Goal: Task Accomplishment & Management: Manage account settings

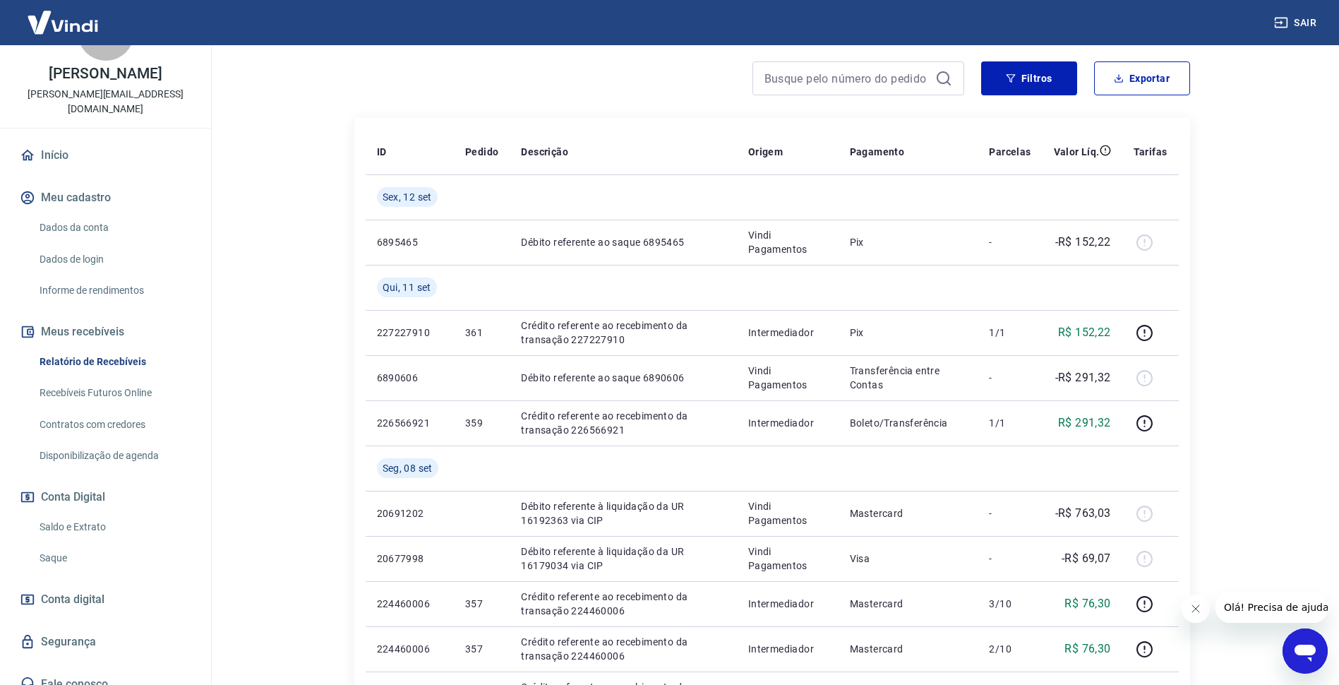
scroll to position [212, 0]
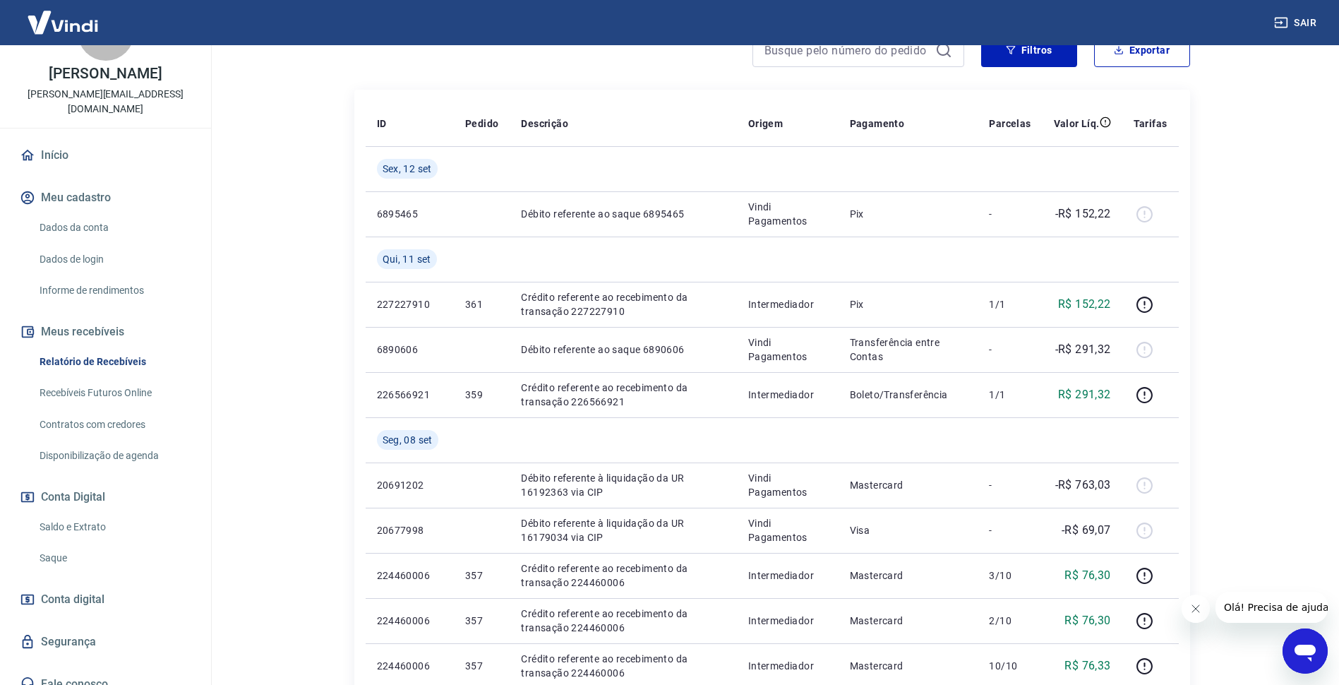
click at [68, 512] on link "Saldo e Extrato" at bounding box center [114, 526] width 160 height 29
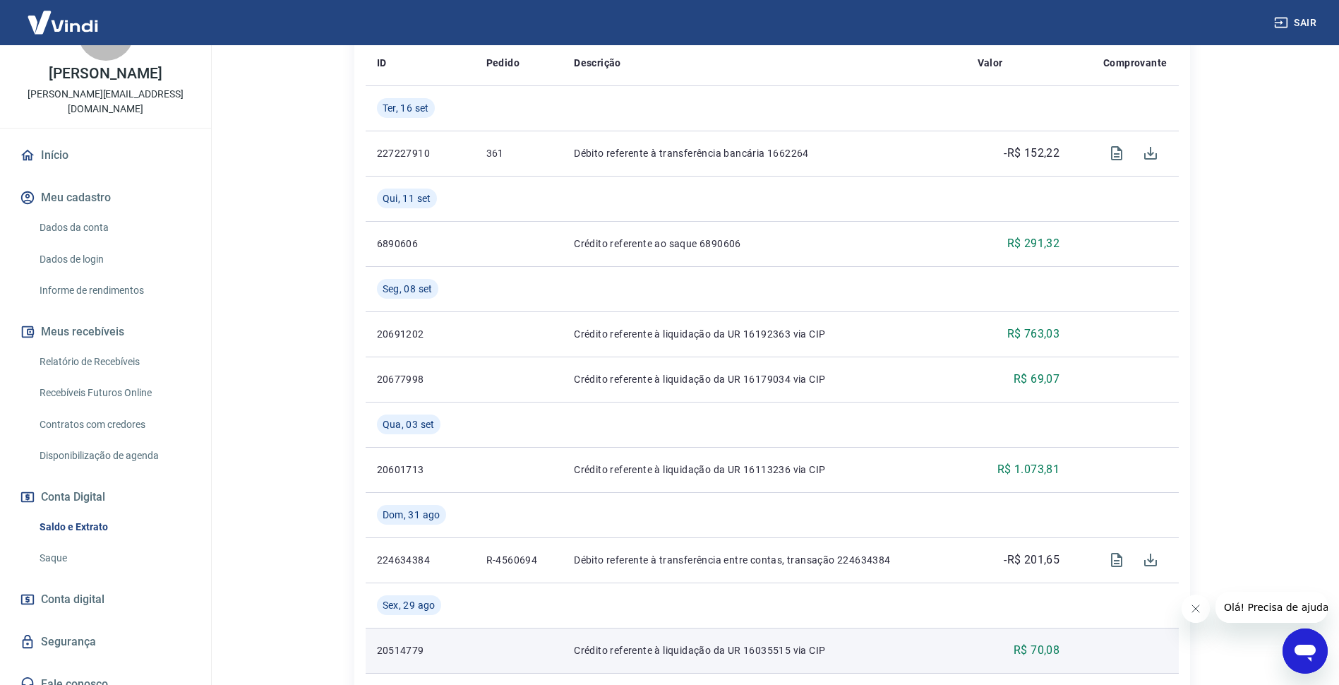
scroll to position [282, 0]
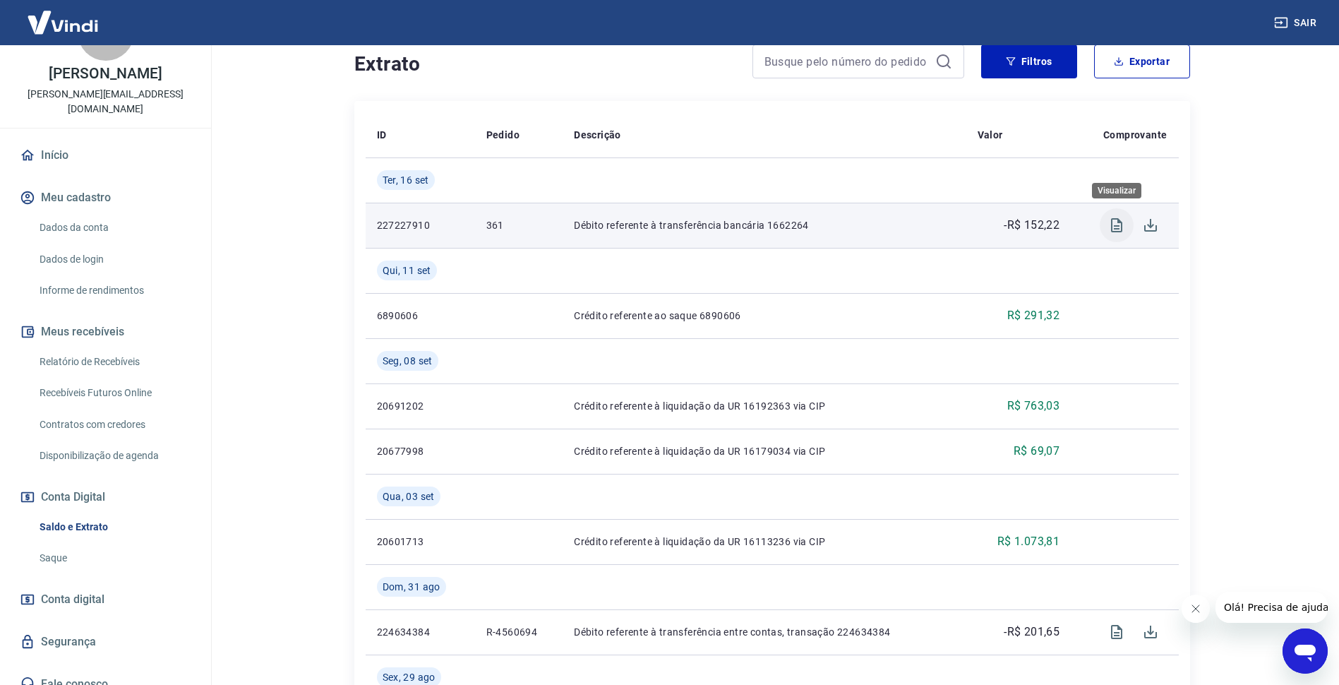
click at [1112, 227] on icon "Visualizar" at bounding box center [1116, 225] width 17 height 17
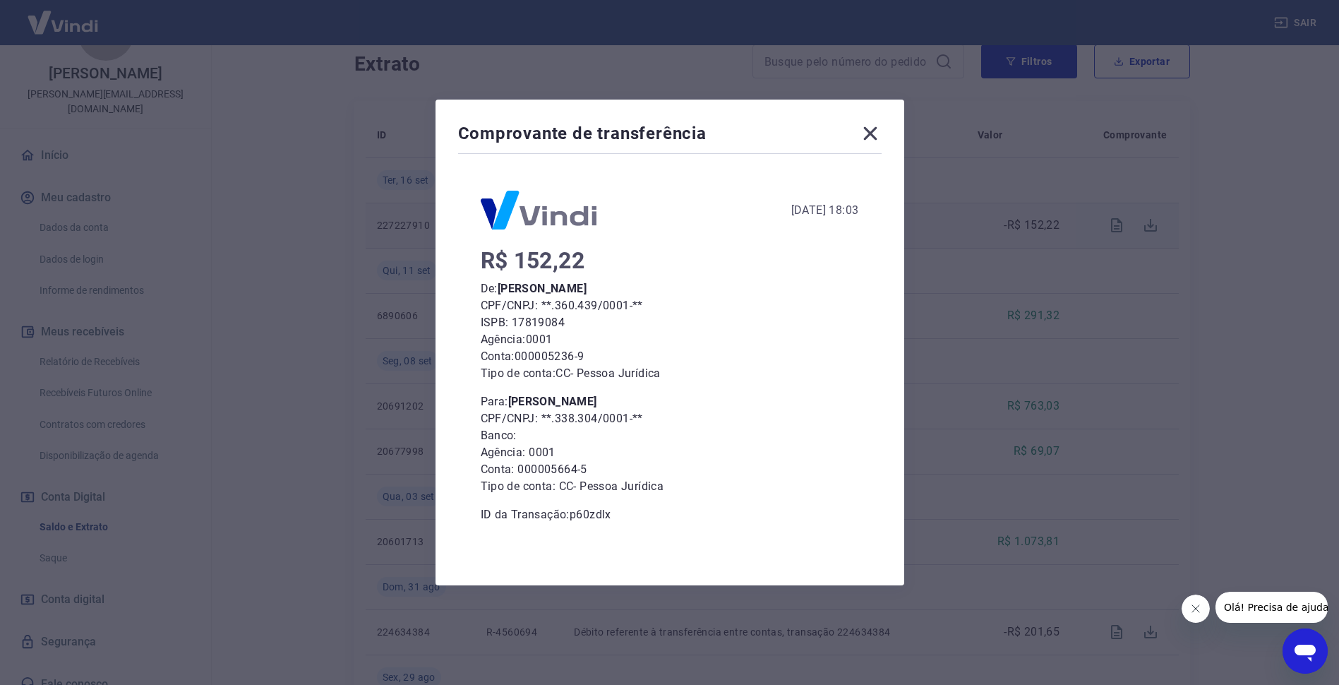
click at [881, 136] on icon at bounding box center [870, 133] width 23 height 23
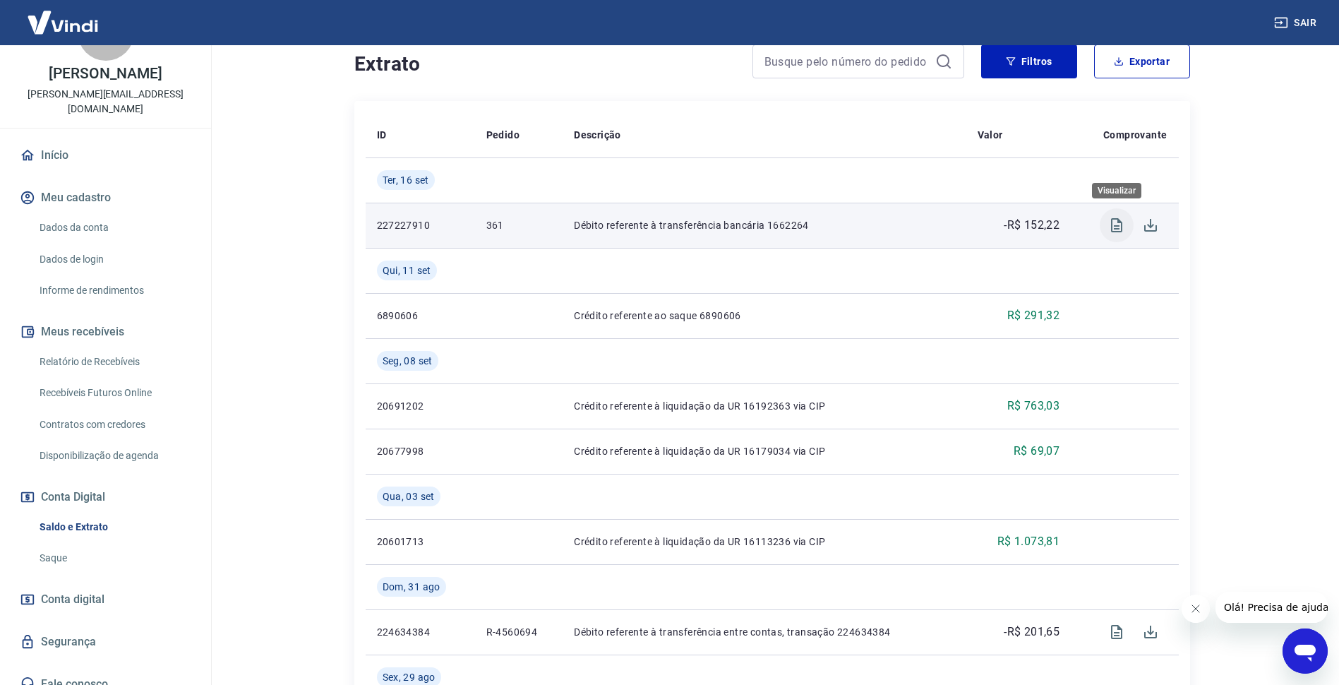
click at [1122, 219] on icon "Visualizar" at bounding box center [1116, 225] width 17 height 17
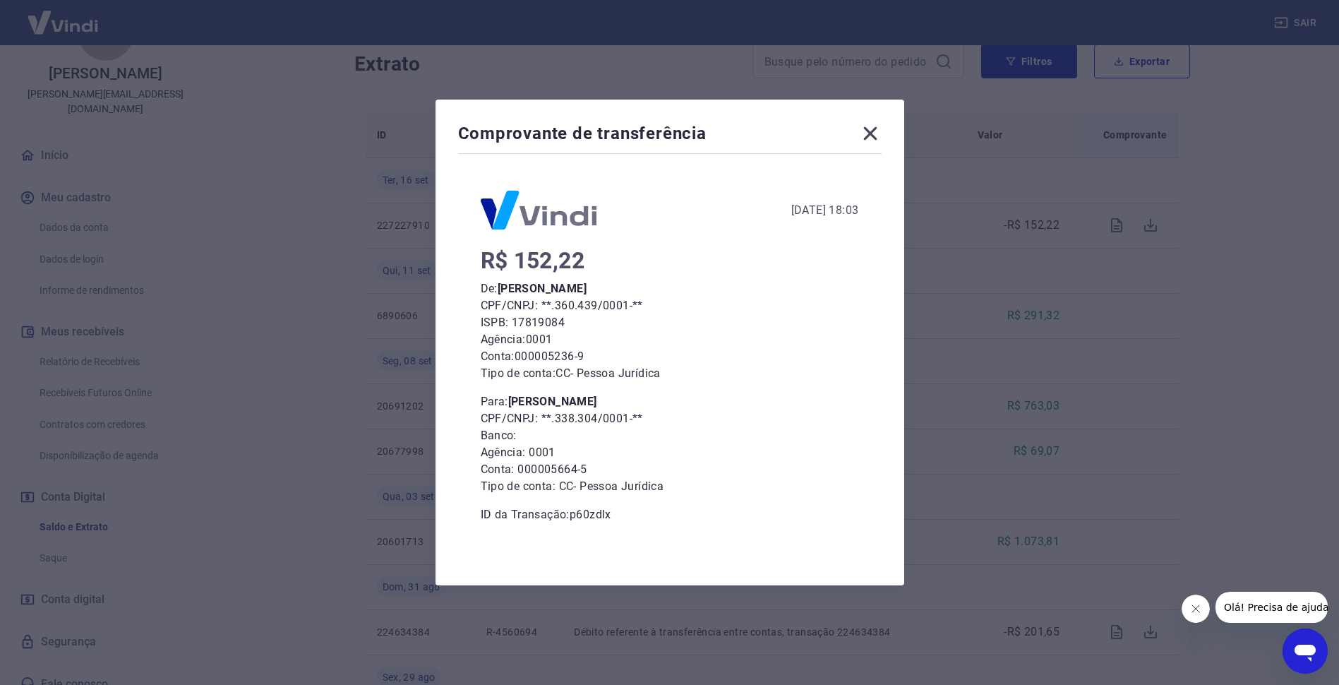
drag, startPoint x: 880, startPoint y: 134, endPoint x: 888, endPoint y: 138, distance: 8.5
click at [879, 134] on icon at bounding box center [870, 133] width 23 height 23
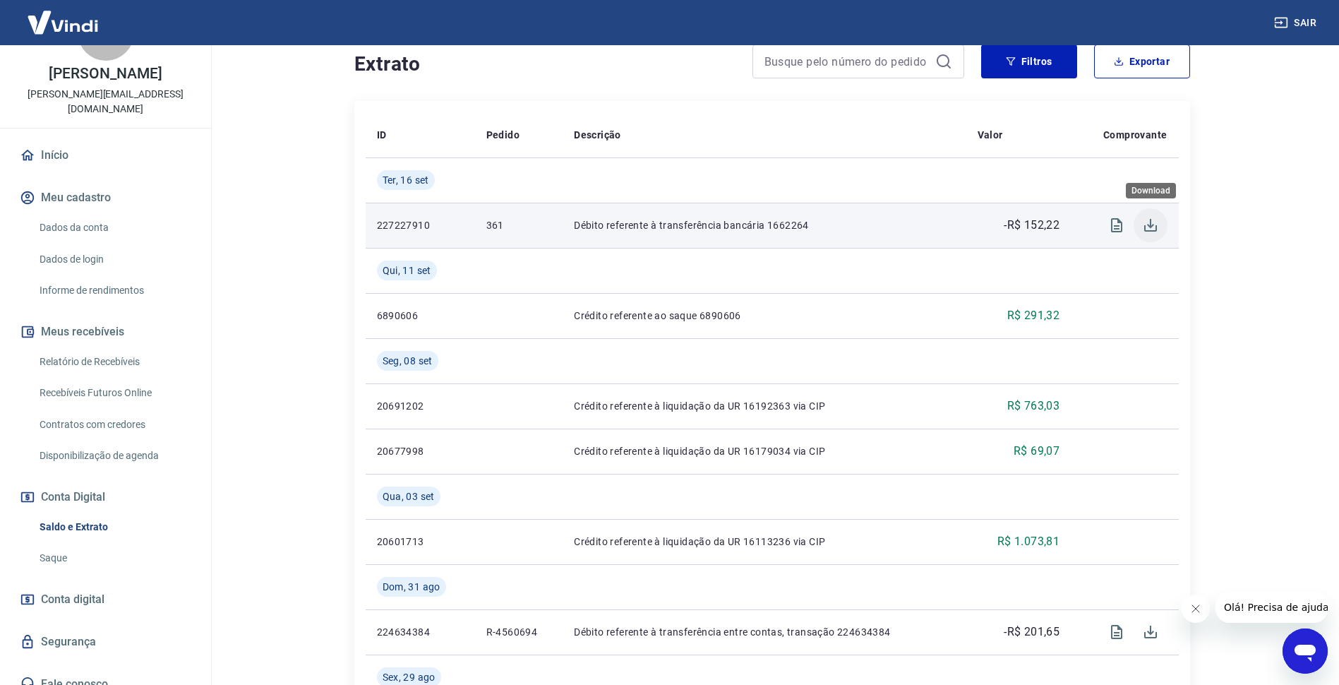
click at [1149, 225] on icon "Download" at bounding box center [1150, 225] width 17 height 17
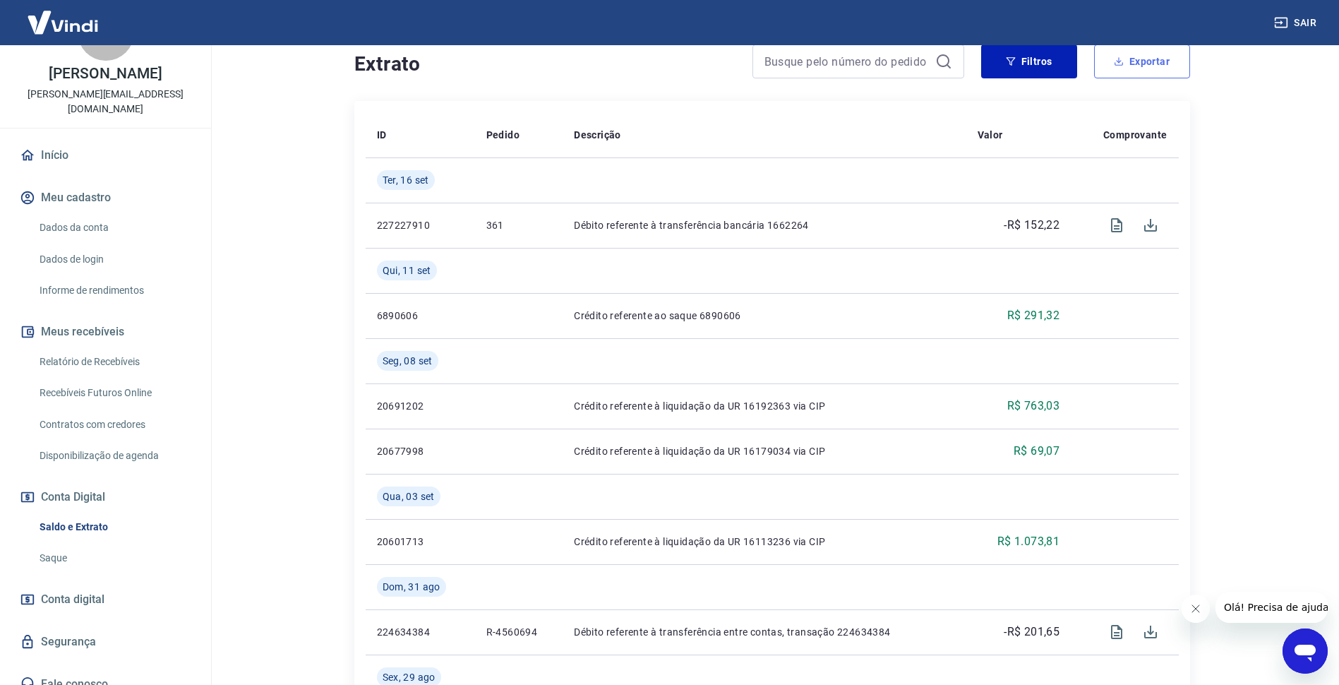
click at [1131, 70] on button "Exportar" at bounding box center [1142, 61] width 96 height 34
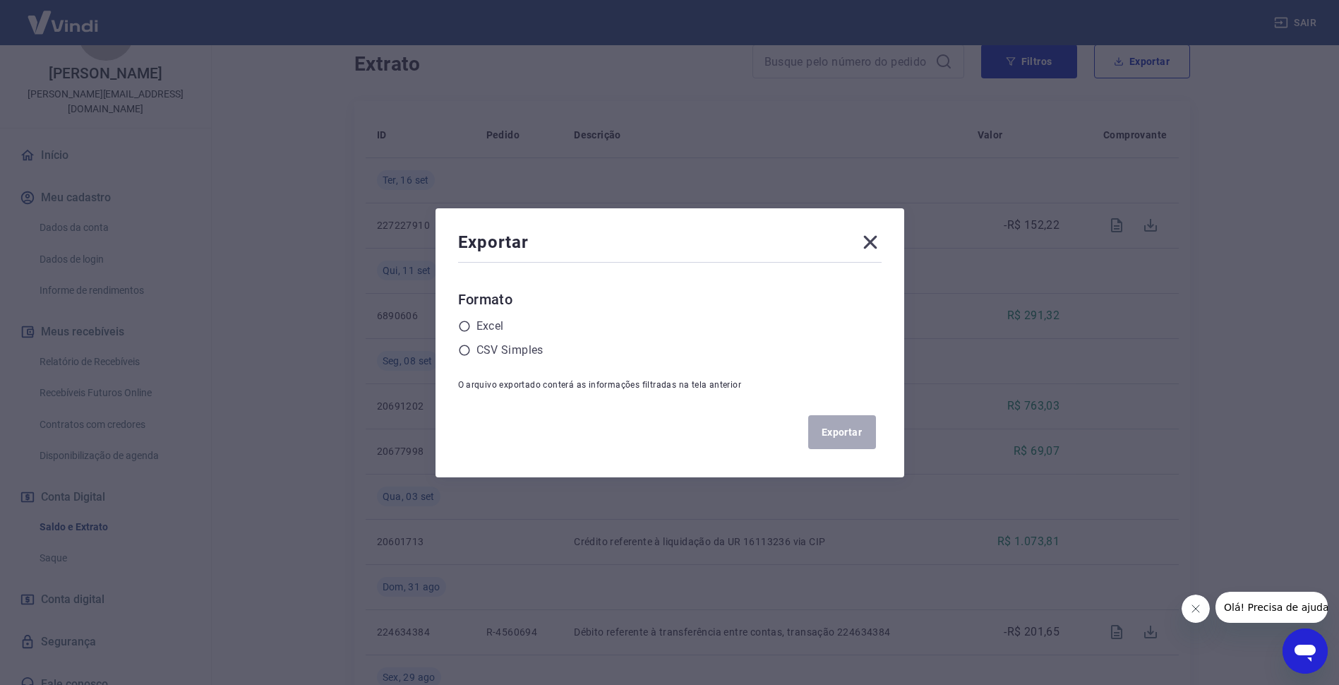
click at [879, 243] on icon at bounding box center [870, 242] width 23 height 23
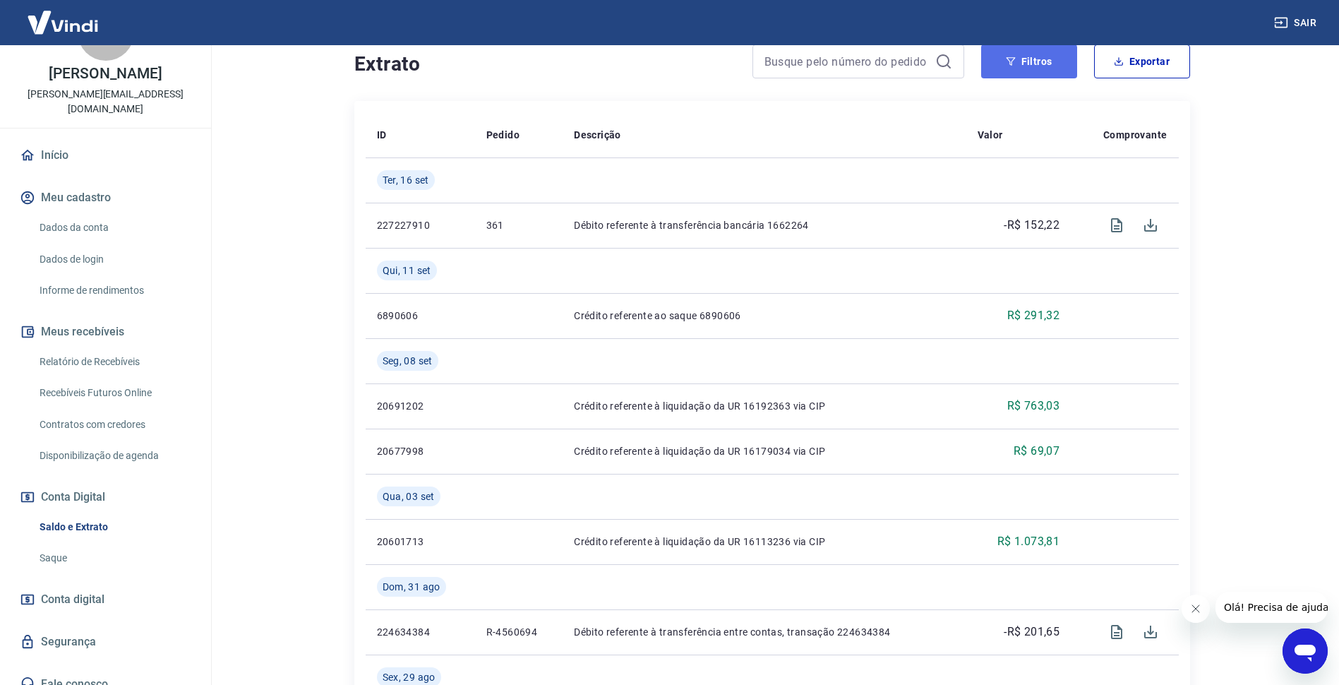
click at [1043, 55] on button "Filtros" at bounding box center [1029, 61] width 96 height 34
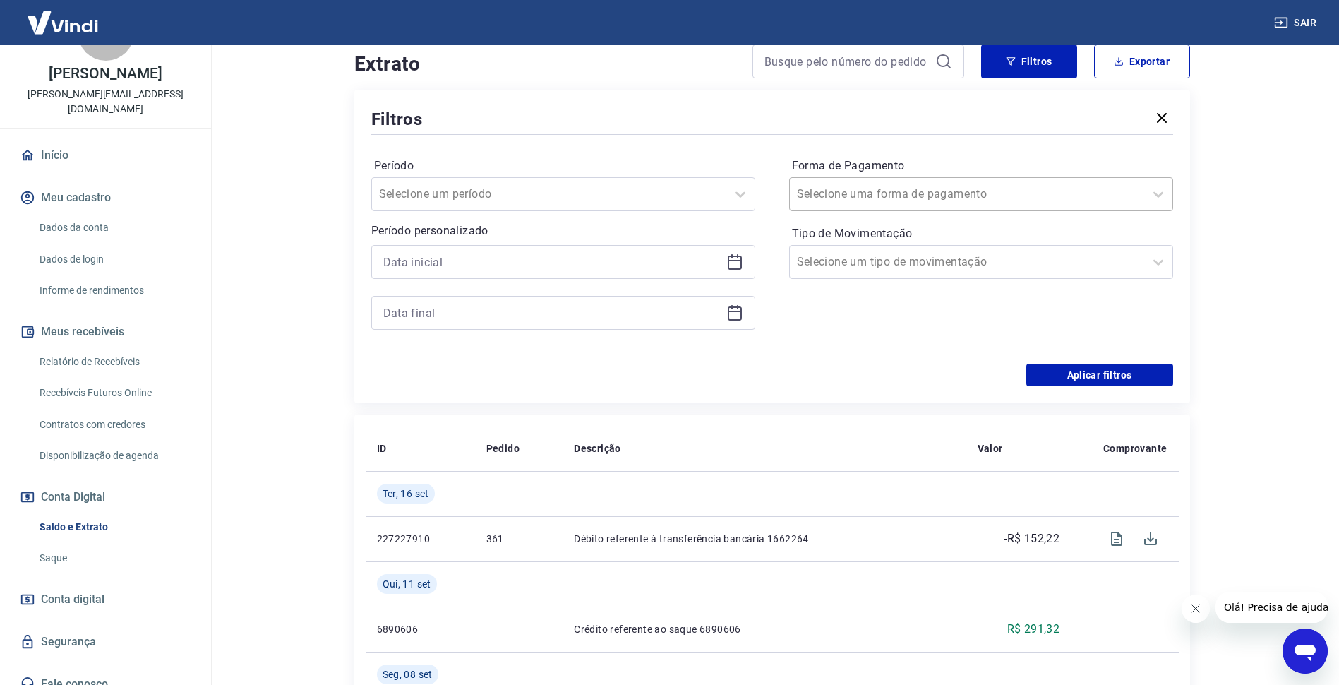
click at [975, 190] on div at bounding box center [967, 194] width 340 height 20
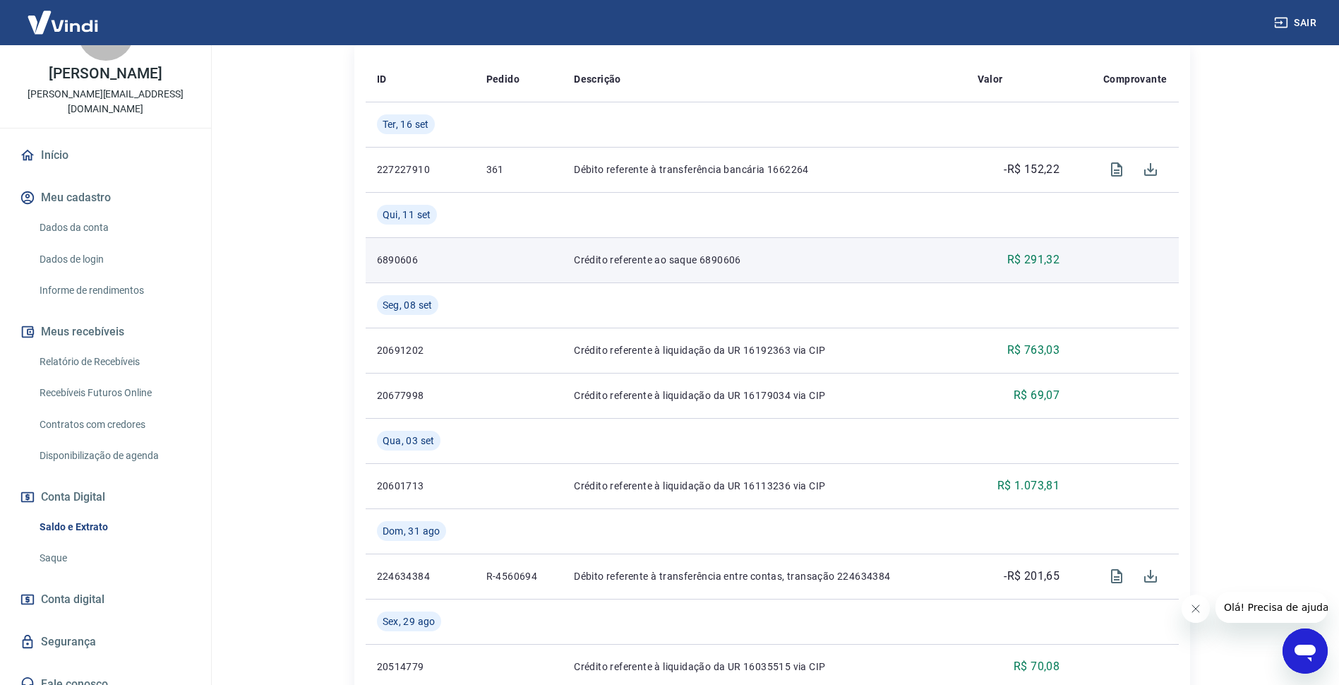
scroll to position [635, 0]
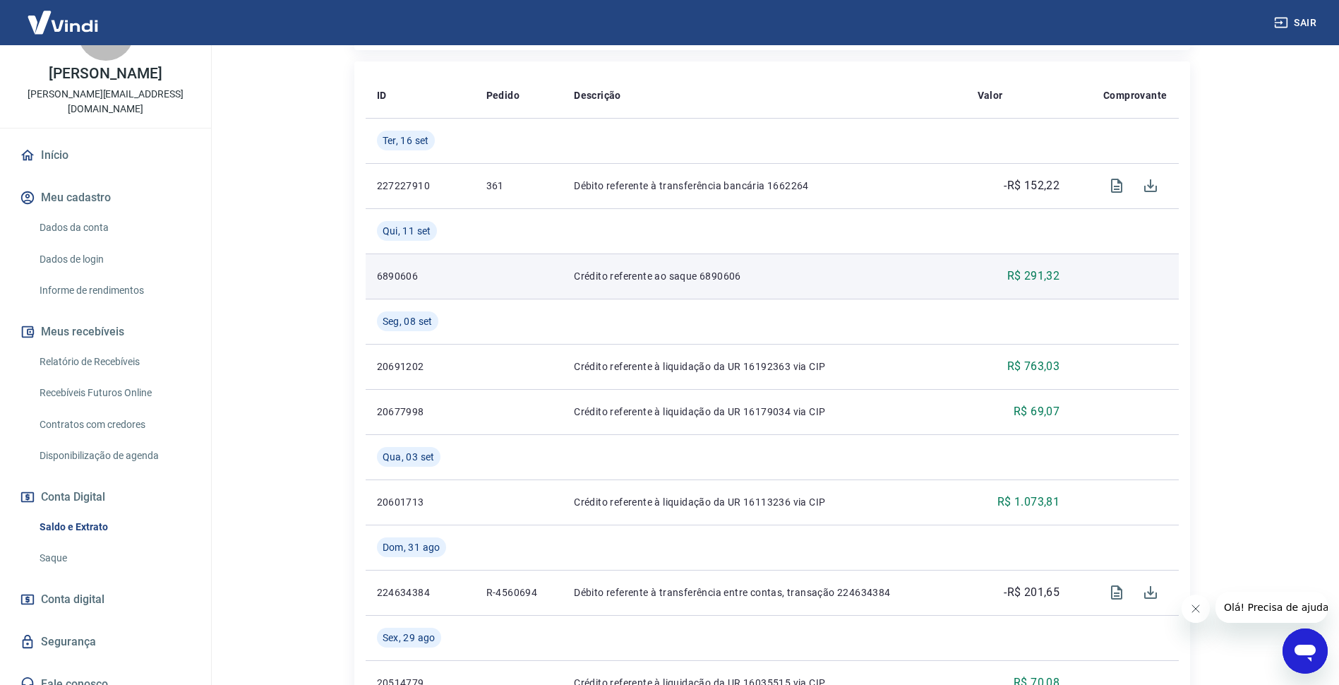
click at [1048, 276] on p "R$ 291,32" at bounding box center [1033, 275] width 53 height 17
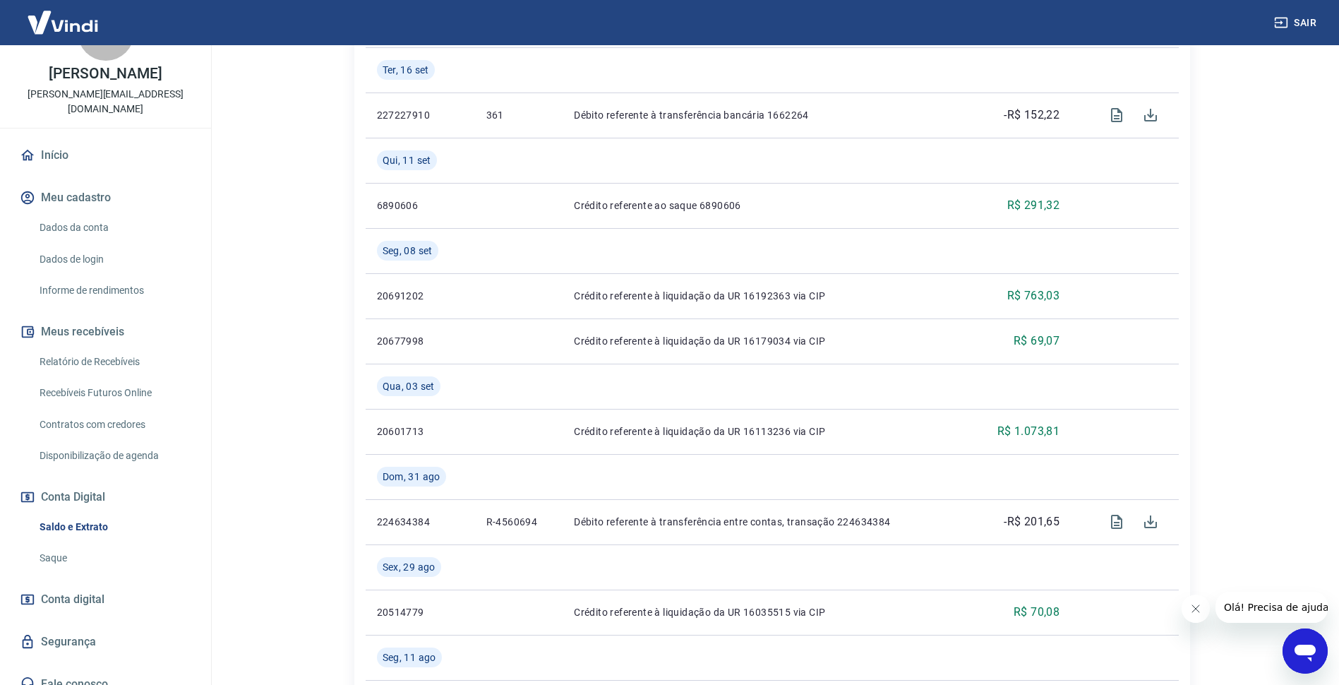
scroll to position [776, 0]
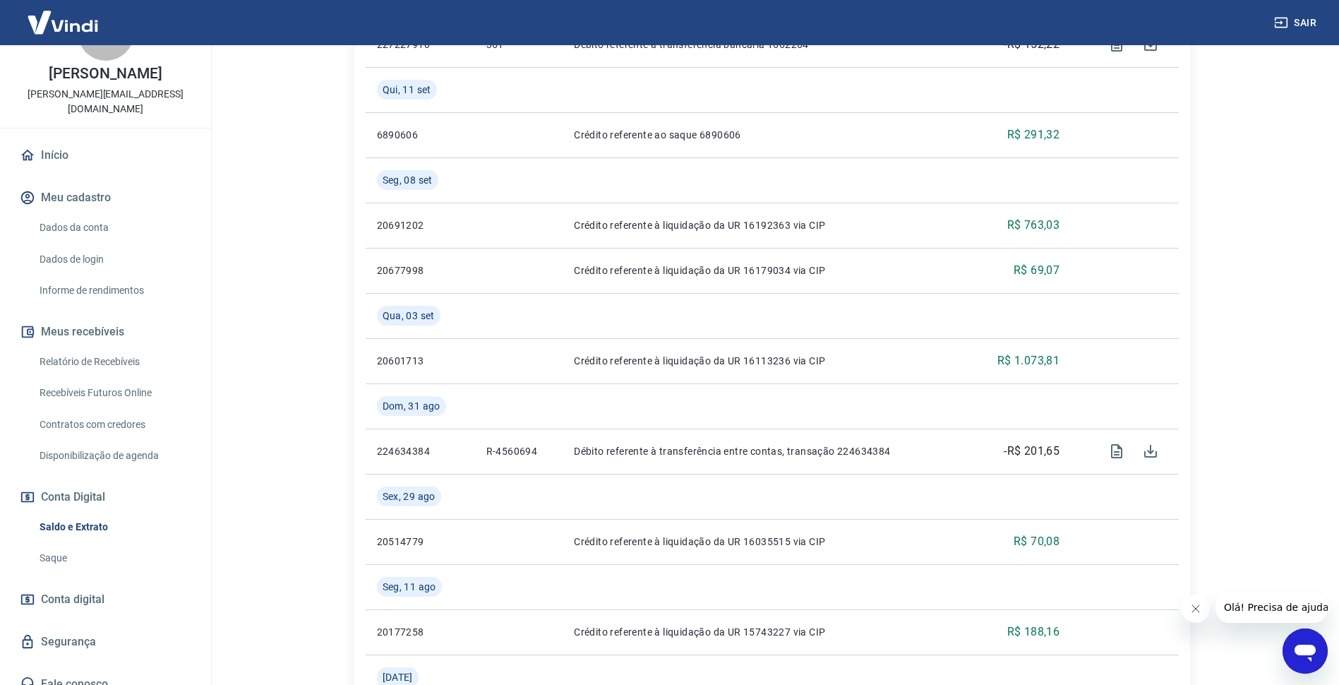
click at [71, 589] on span "Conta digital" at bounding box center [73, 599] width 64 height 20
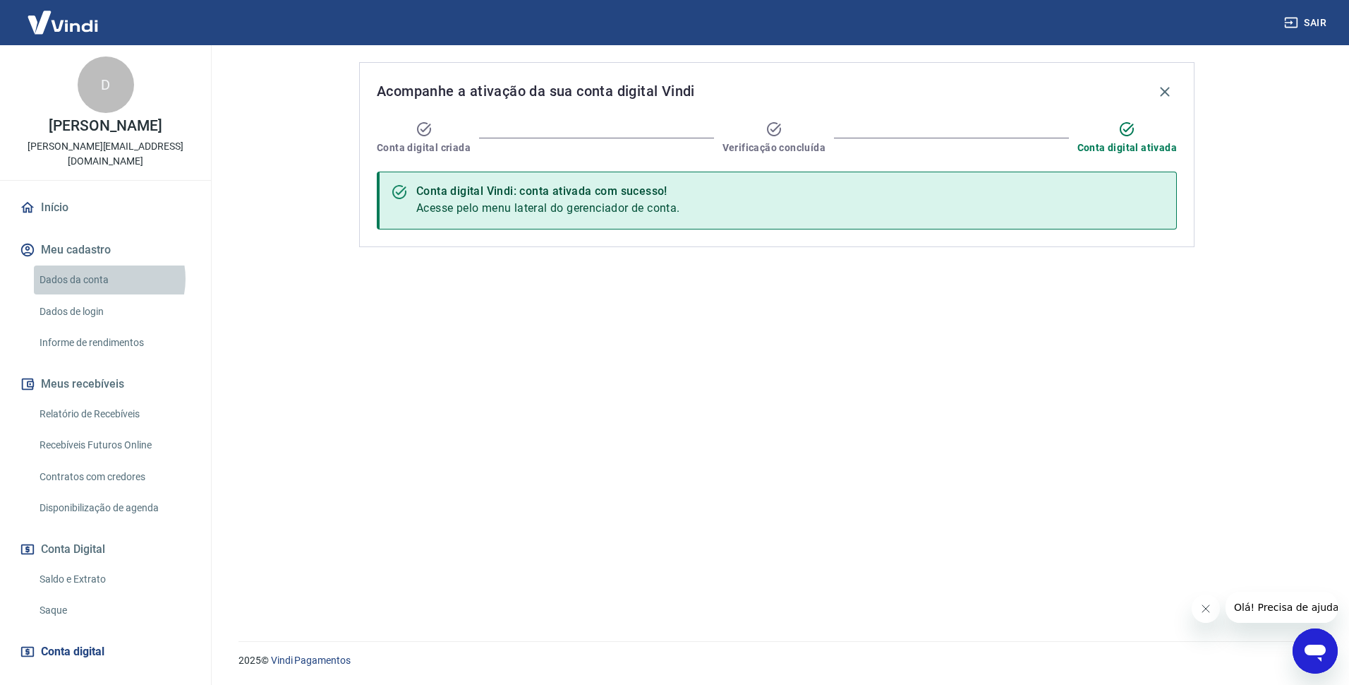
click at [103, 265] on link "Dados da conta" at bounding box center [114, 279] width 160 height 29
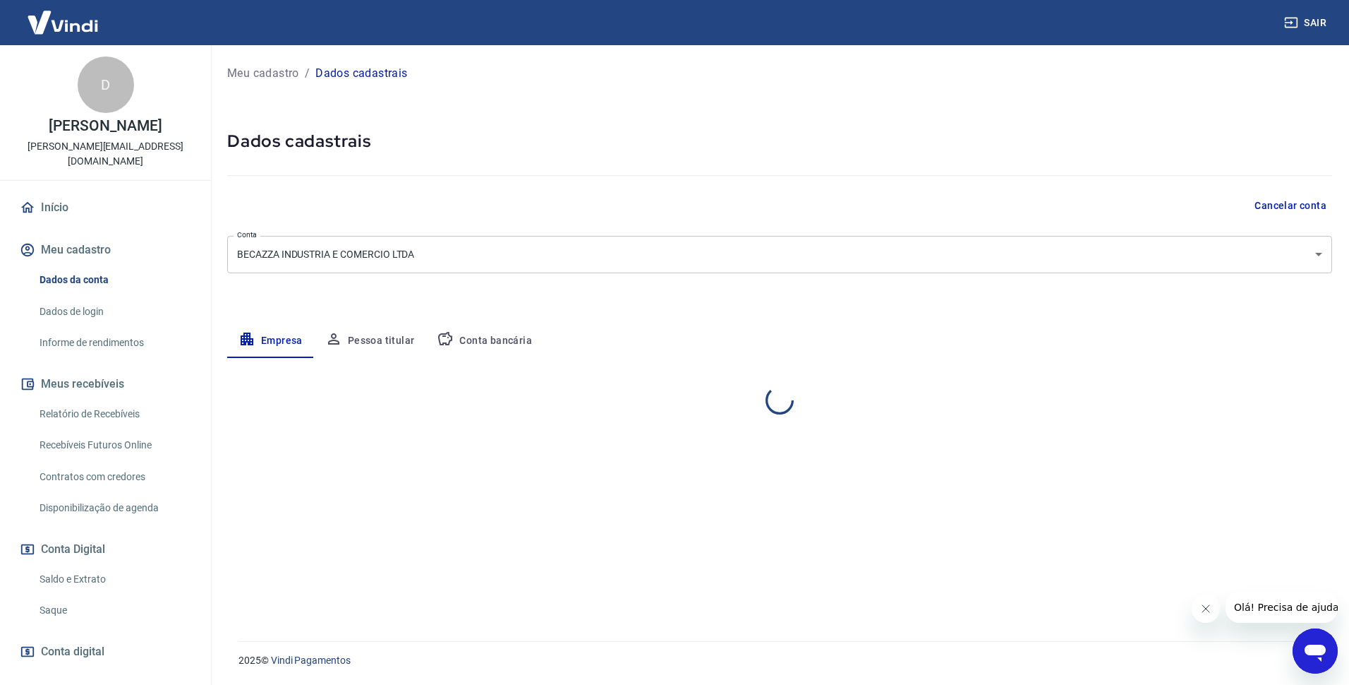
select select "PR"
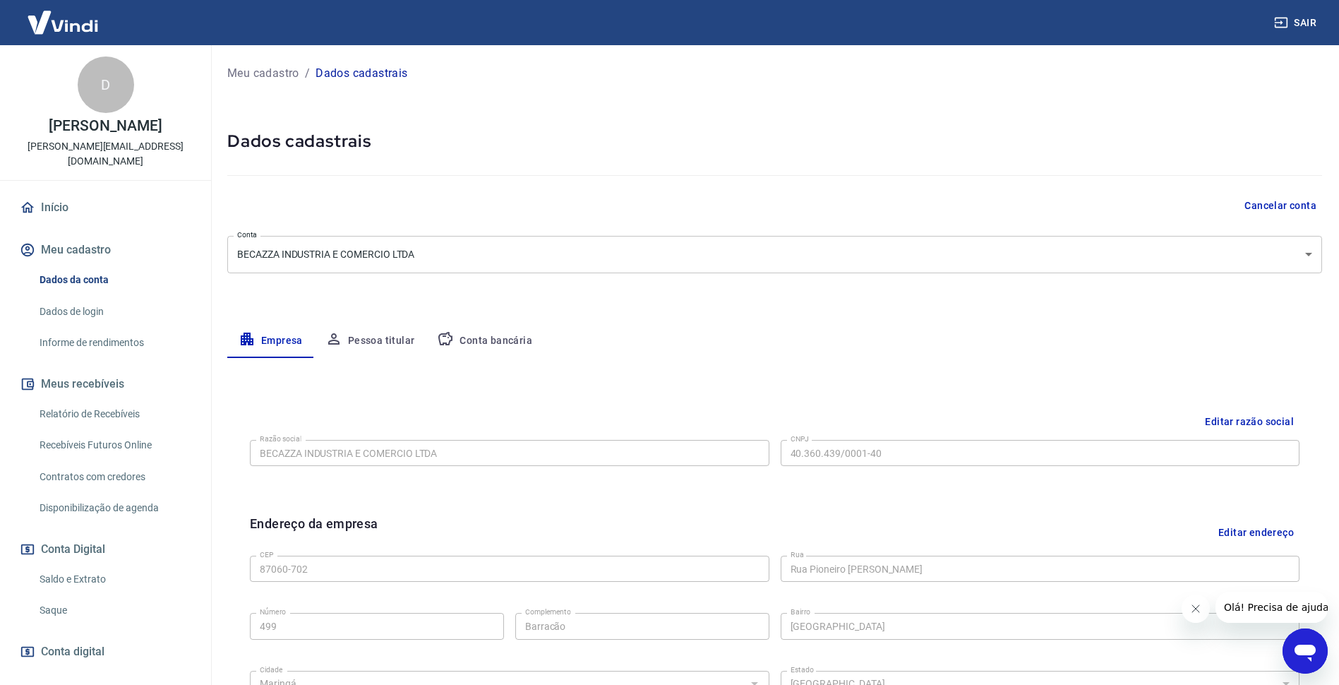
click at [54, 192] on link "Início" at bounding box center [105, 207] width 177 height 31
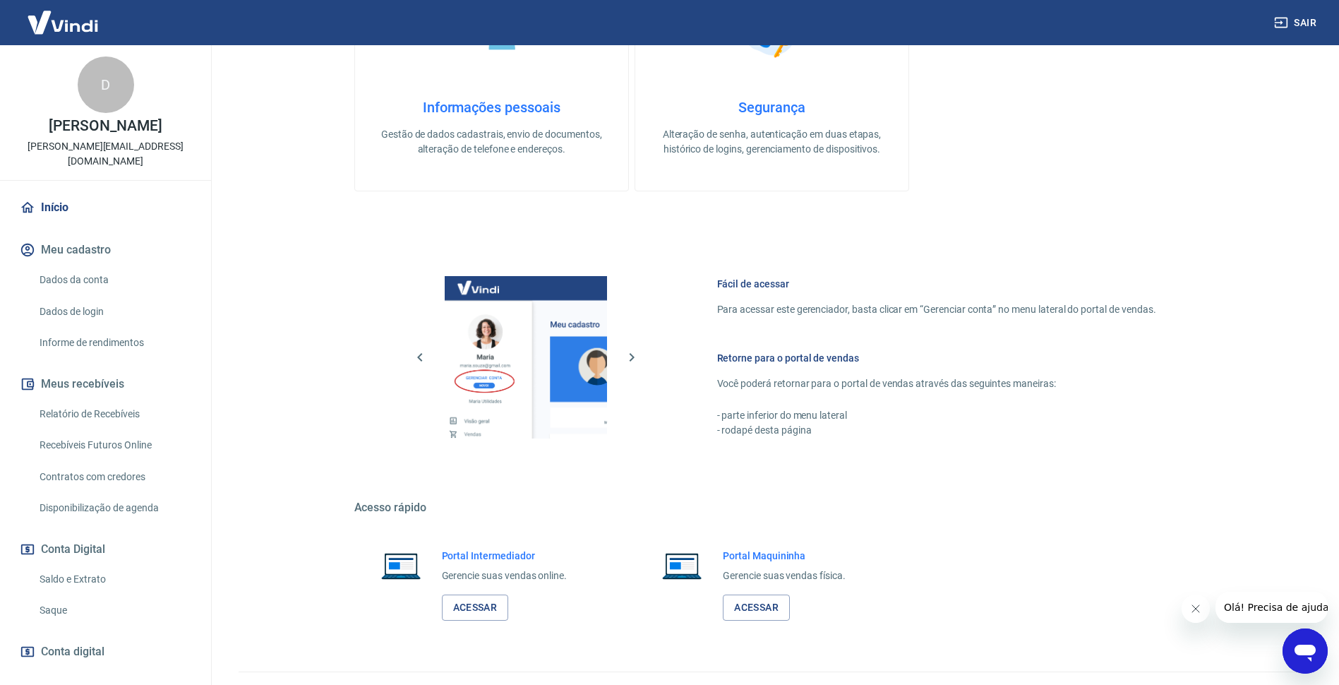
scroll to position [416, 0]
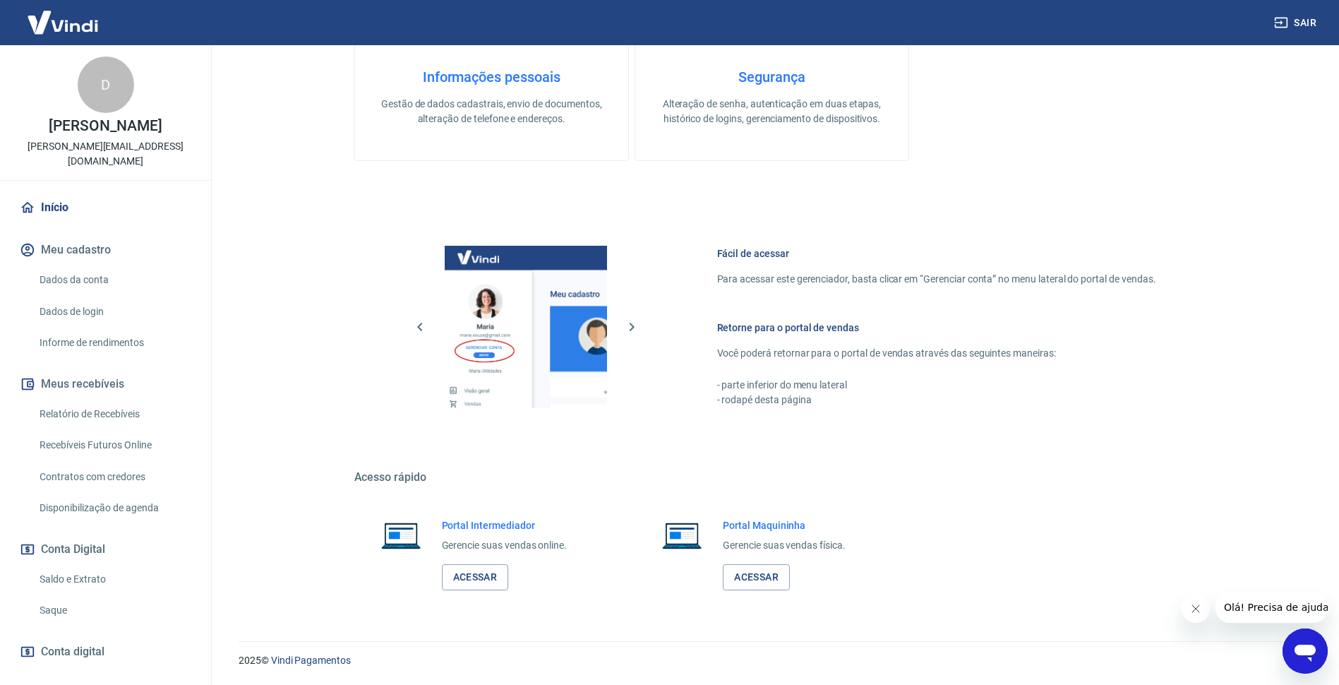
click at [118, 431] on link "Recebíveis Futuros Online" at bounding box center [114, 445] width 160 height 29
